Goal: Find specific page/section: Find specific page/section

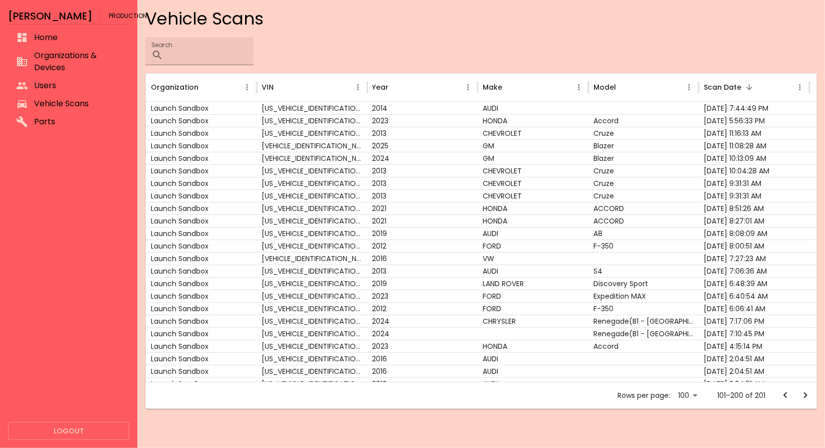
click at [61, 45] on li "Home" at bounding box center [68, 38] width 121 height 18
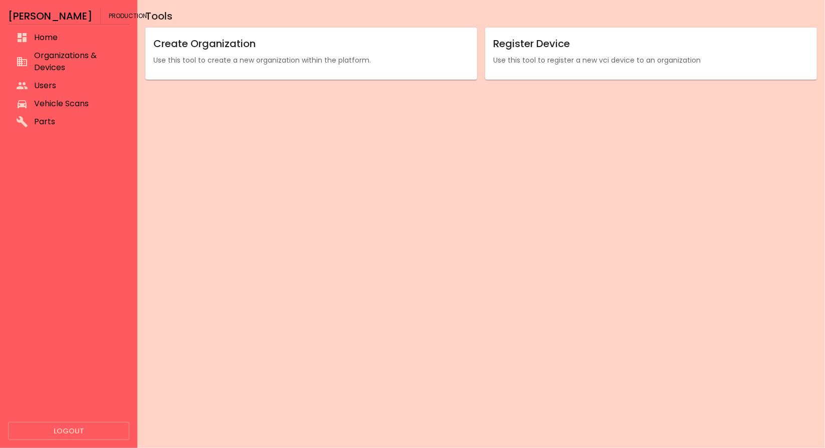
click at [63, 53] on span "Organizations & Devices" at bounding box center [77, 62] width 87 height 24
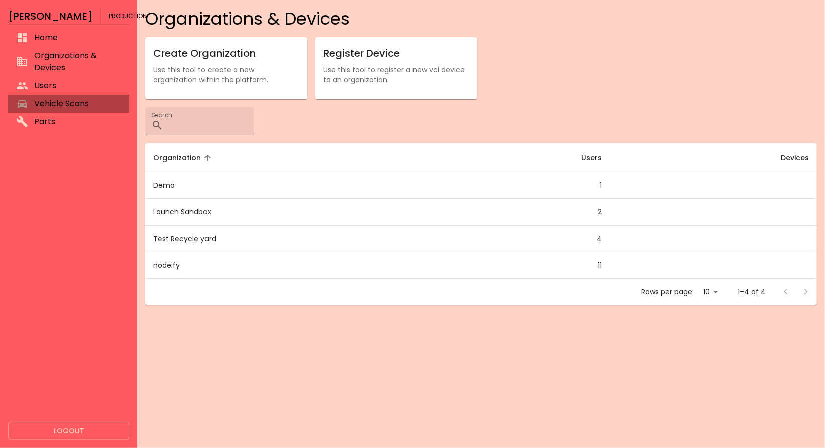
click at [31, 103] on div at bounding box center [25, 104] width 18 height 12
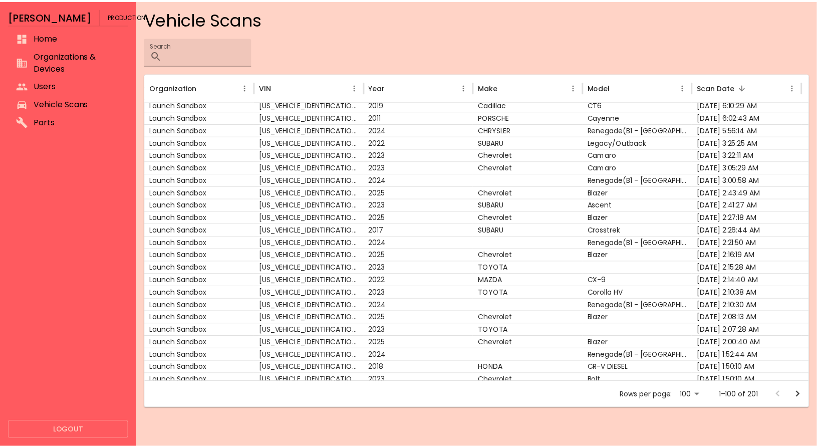
scroll to position [449, 0]
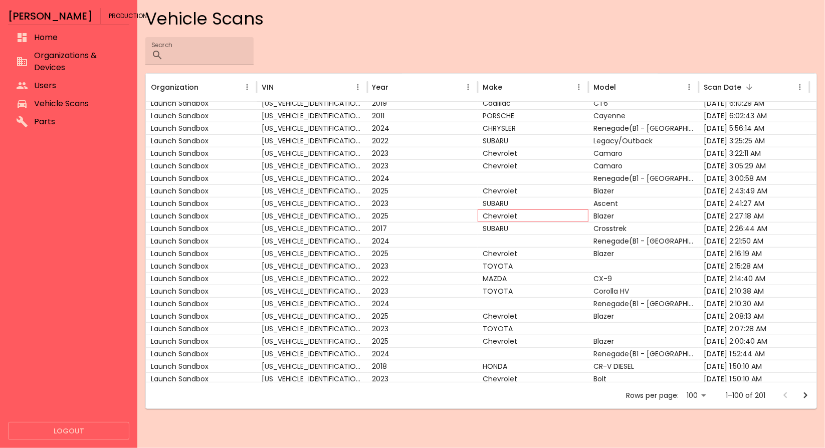
click at [562, 209] on div "Chevrolet" at bounding box center [532, 215] width 111 height 13
click at [495, 220] on div "Chevrolet" at bounding box center [532, 215] width 111 height 13
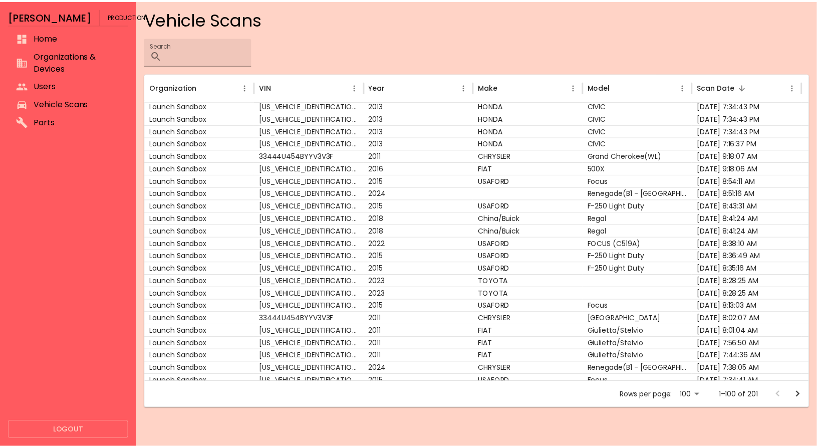
scroll to position [14, 0]
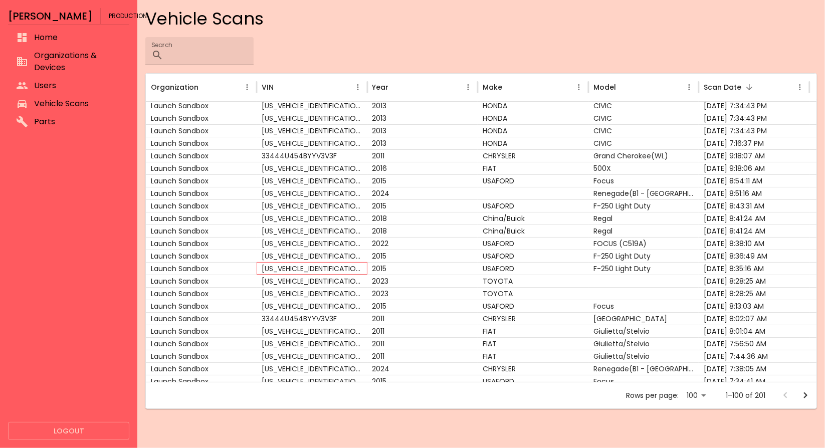
click at [346, 270] on div "[US_VEHICLE_IDENTIFICATION_NUMBER]" at bounding box center [312, 268] width 111 height 13
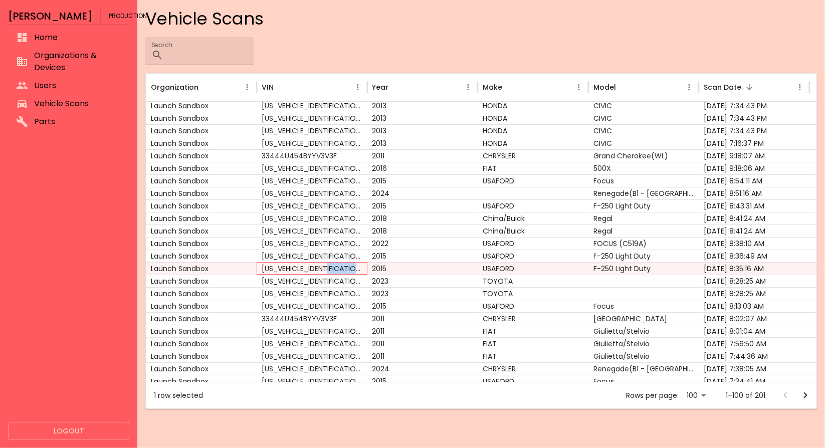
click at [346, 270] on div "[US_VEHICLE_IDENTIFICATION_NUMBER]" at bounding box center [312, 268] width 111 height 13
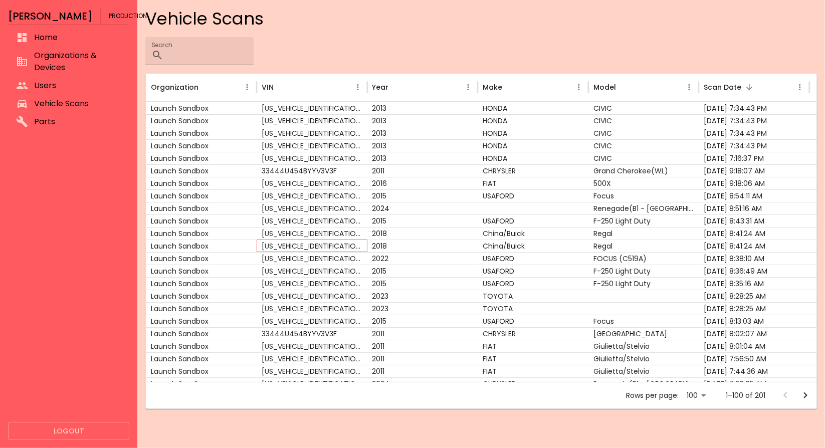
click at [360, 241] on div "[US_VEHICLE_IDENTIFICATION_NUMBER]" at bounding box center [312, 245] width 111 height 13
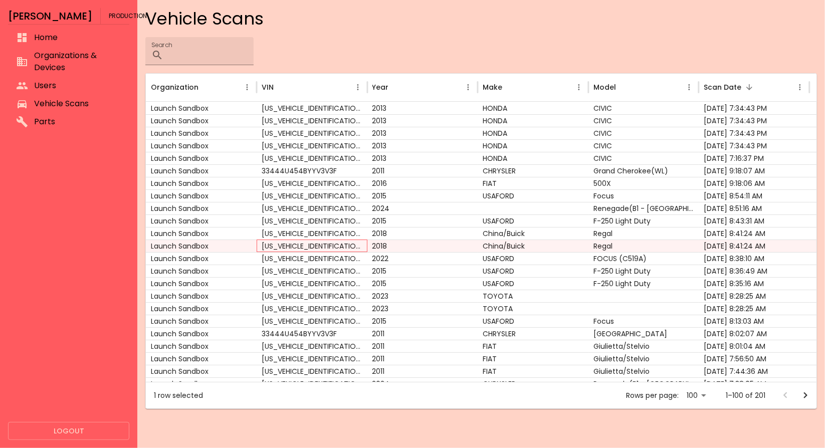
click at [360, 241] on div "[US_VEHICLE_IDENTIFICATION_NUMBER]" at bounding box center [312, 245] width 111 height 13
click at [373, 245] on div "2018" at bounding box center [422, 245] width 111 height 13
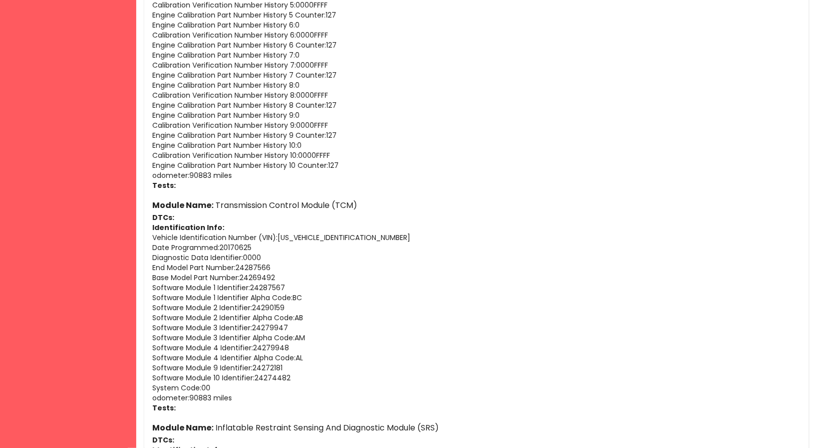
scroll to position [576, 0]
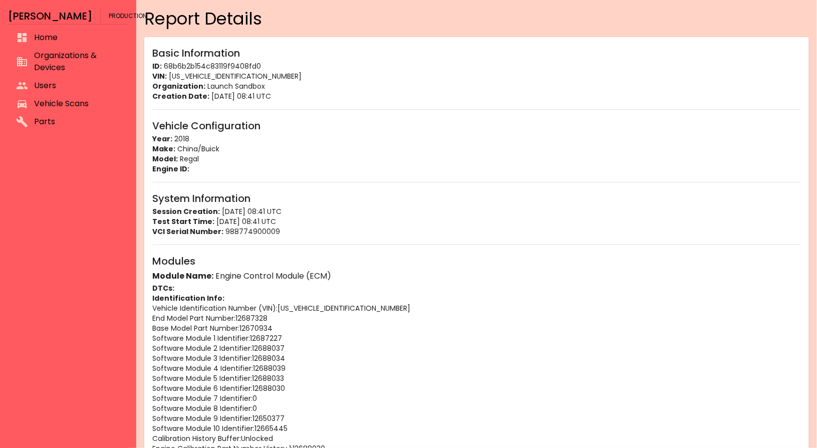
scroll to position [1, 0]
click at [46, 34] on span "Home" at bounding box center [77, 37] width 86 height 12
